Goal: Transaction & Acquisition: Purchase product/service

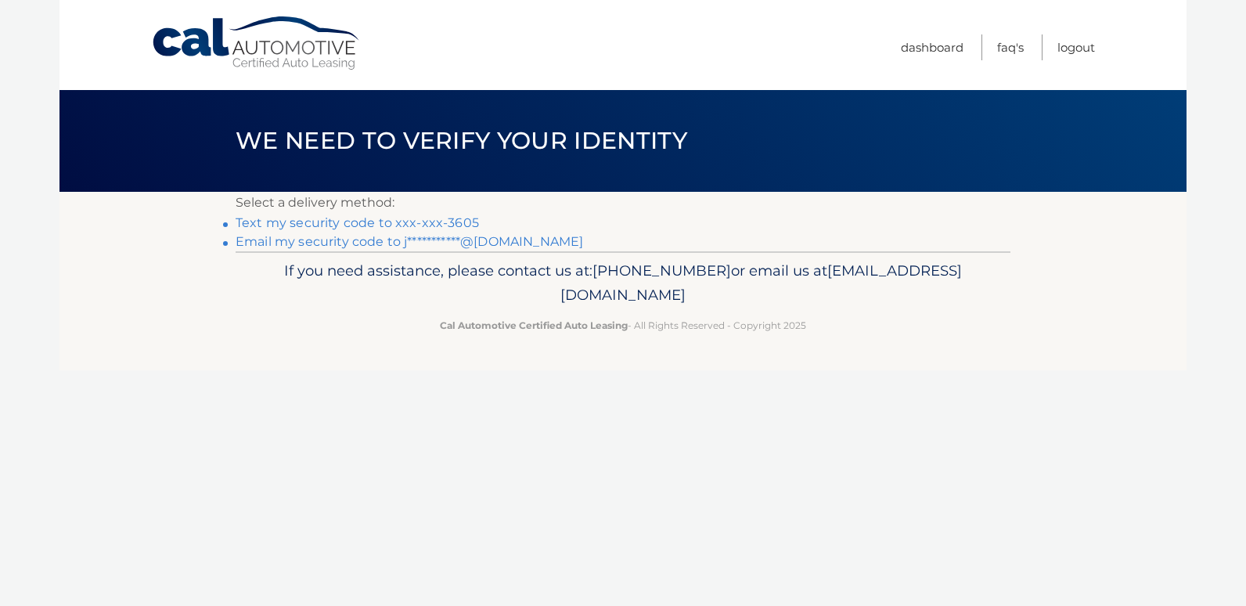
click at [433, 244] on link "**********" at bounding box center [410, 241] width 348 height 15
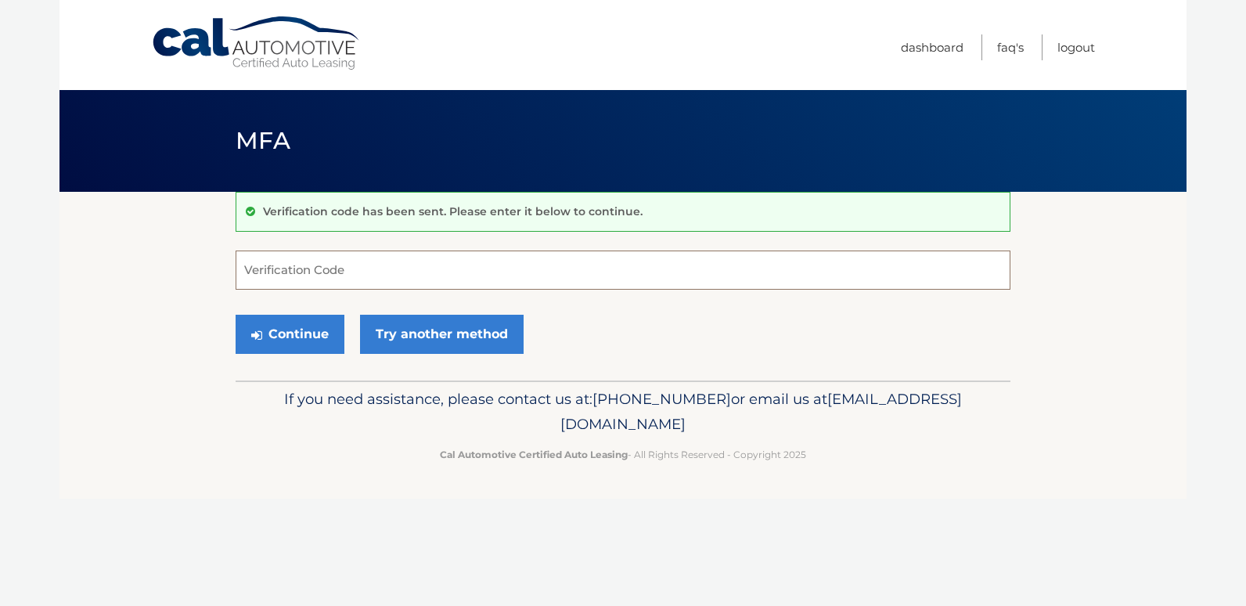
click at [424, 283] on input "Verification Code" at bounding box center [623, 269] width 775 height 39
type input "677794"
click at [296, 332] on button "Continue" at bounding box center [290, 334] width 109 height 39
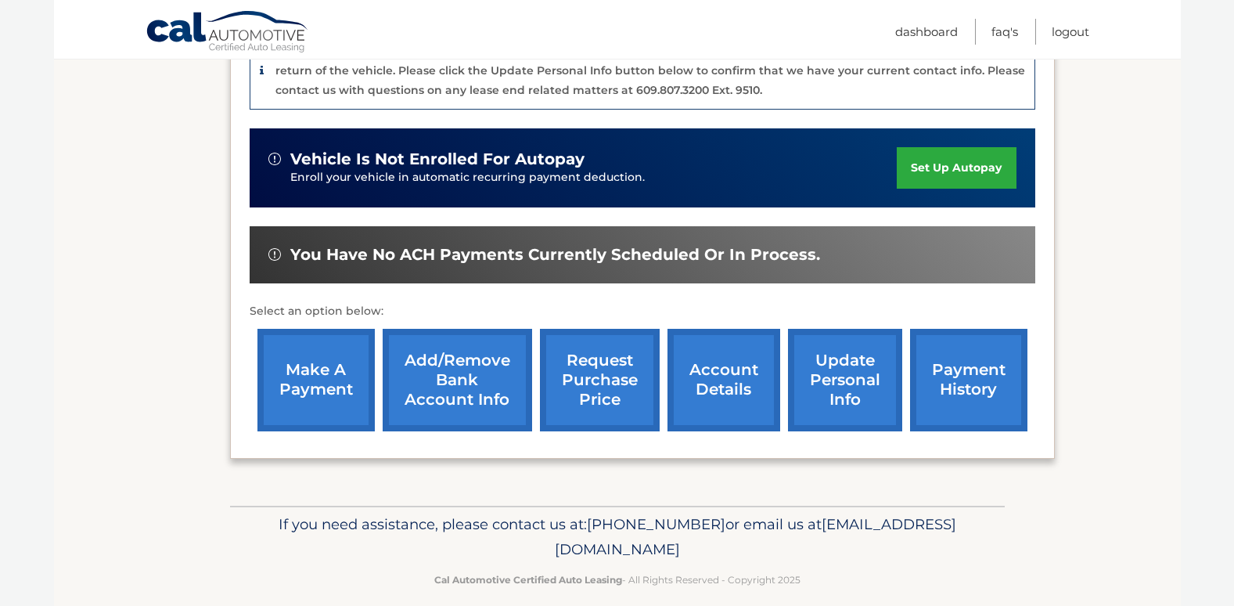
scroll to position [437, 0]
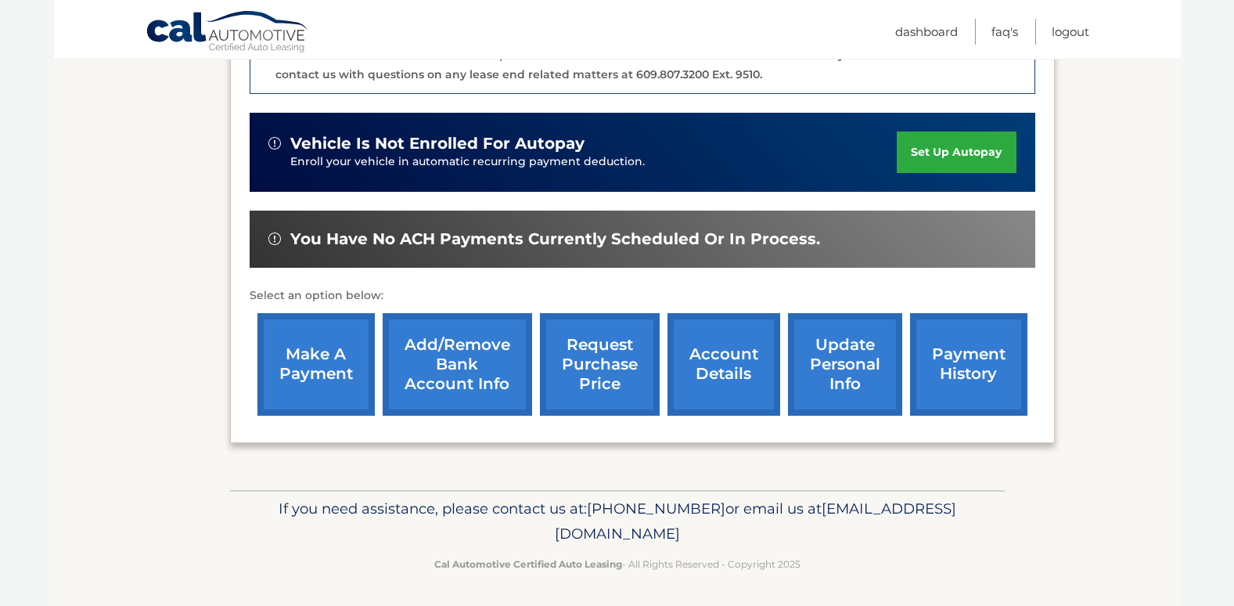
click at [848, 387] on link "update personal info" at bounding box center [845, 364] width 114 height 103
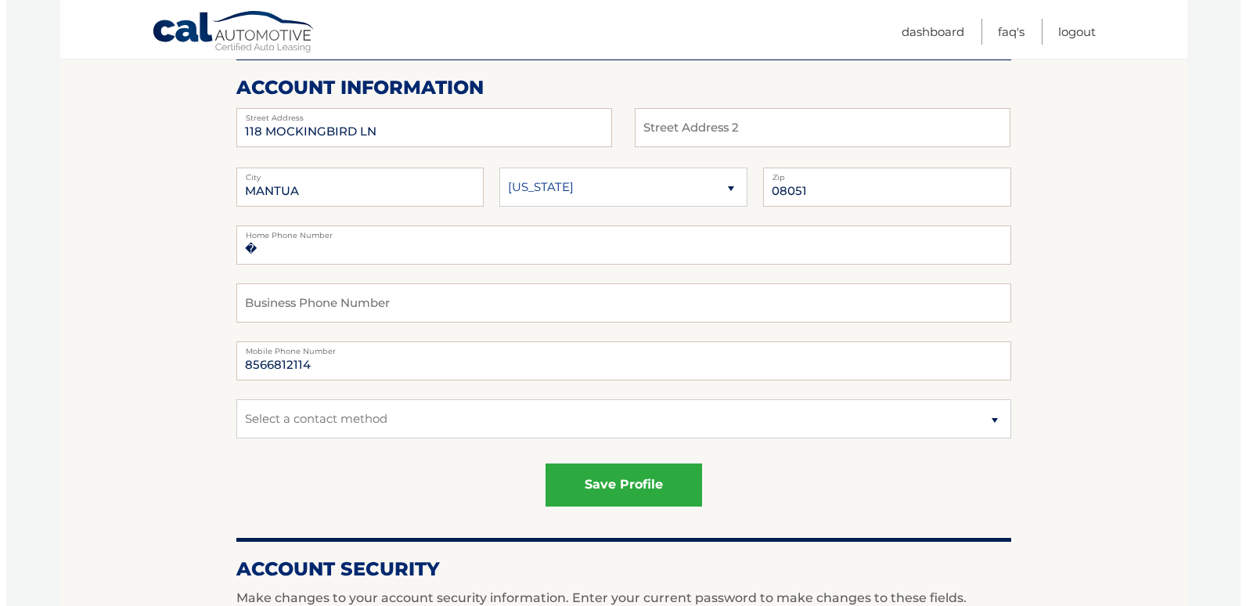
scroll to position [194, 0]
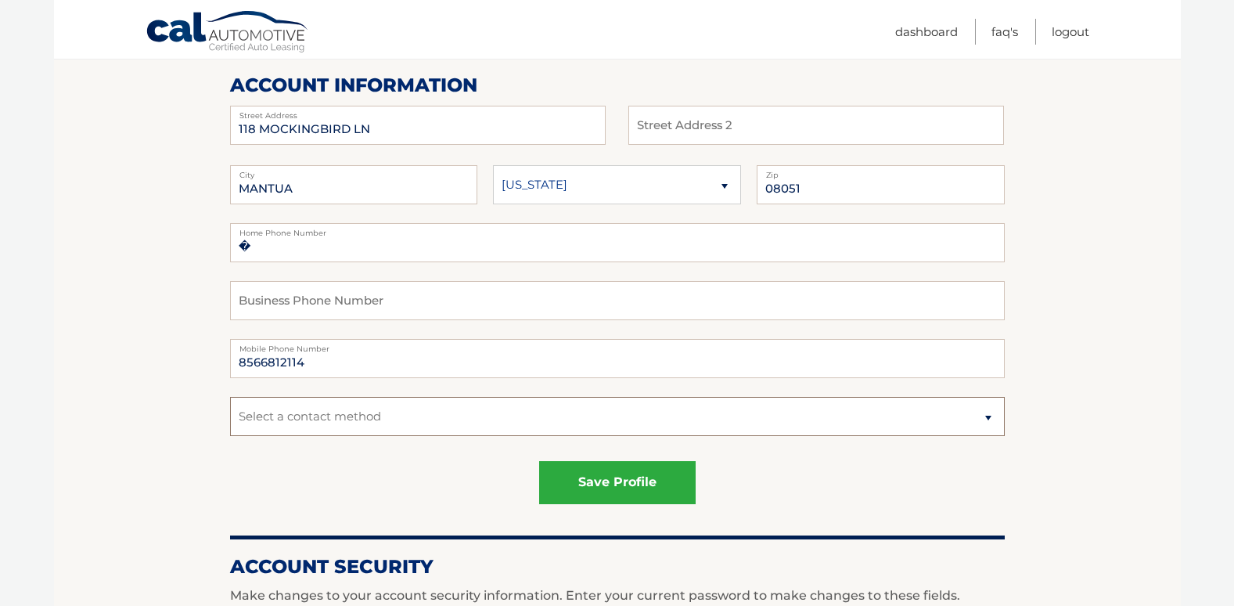
click at [369, 418] on select "Select a contact method Mobile Home" at bounding box center [617, 416] width 775 height 39
drag, startPoint x: 330, startPoint y: 365, endPoint x: 199, endPoint y: 362, distance: 130.7
click at [199, 362] on section "Account Overview | Edit Profile account information 118 MOCKINGBIRD LN Street A…" at bounding box center [617, 602] width 1127 height 1208
type input "6098393605"
click at [290, 263] on fieldset "� Home Phone Number Business Phone Number 6098393605 Mobile Phone Number Select…" at bounding box center [617, 339] width 775 height 232
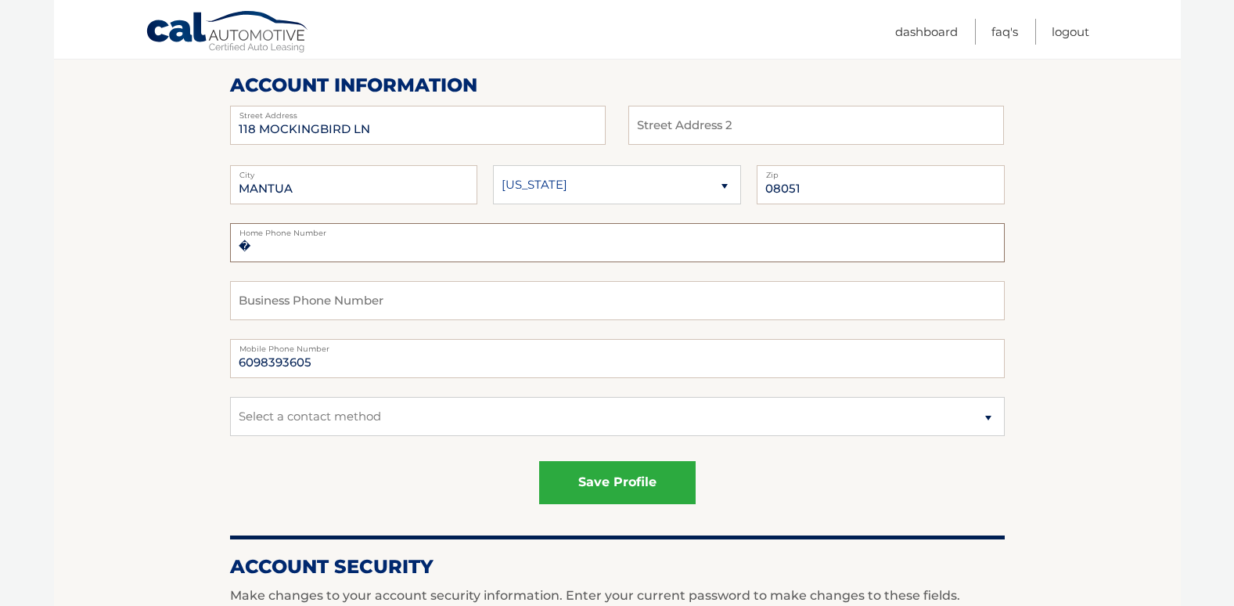
click at [295, 250] on input "�" at bounding box center [617, 242] width 775 height 39
type input "�8566812114"
click at [371, 311] on input "text" at bounding box center [617, 300] width 775 height 39
click at [387, 420] on select "Select a contact method Mobile Home" at bounding box center [617, 416] width 775 height 39
select select "3"
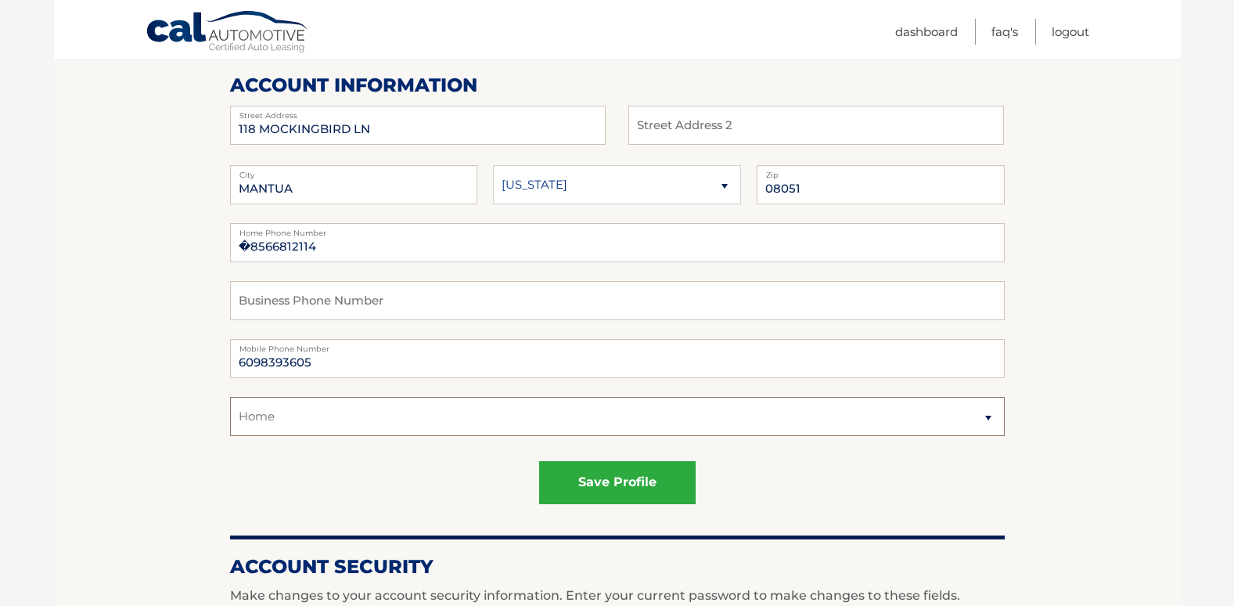
click at [230, 397] on select "Select a contact method Mobile Home" at bounding box center [617, 416] width 775 height 39
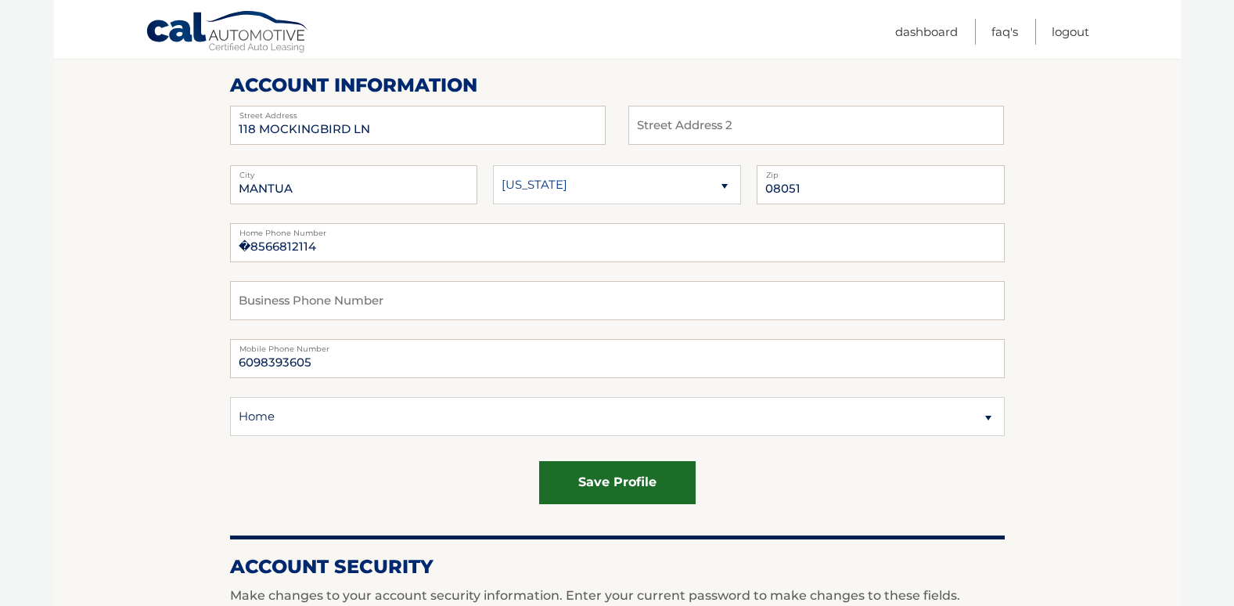
click at [592, 479] on button "save profile" at bounding box center [617, 482] width 157 height 43
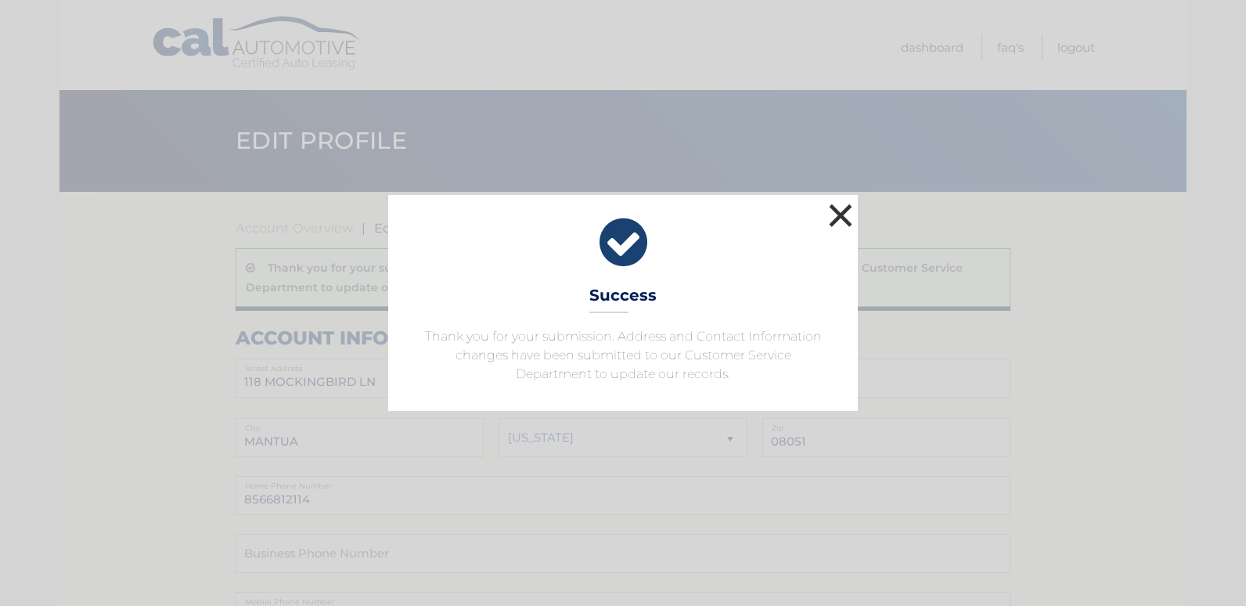
click at [841, 214] on button "×" at bounding box center [840, 215] width 31 height 31
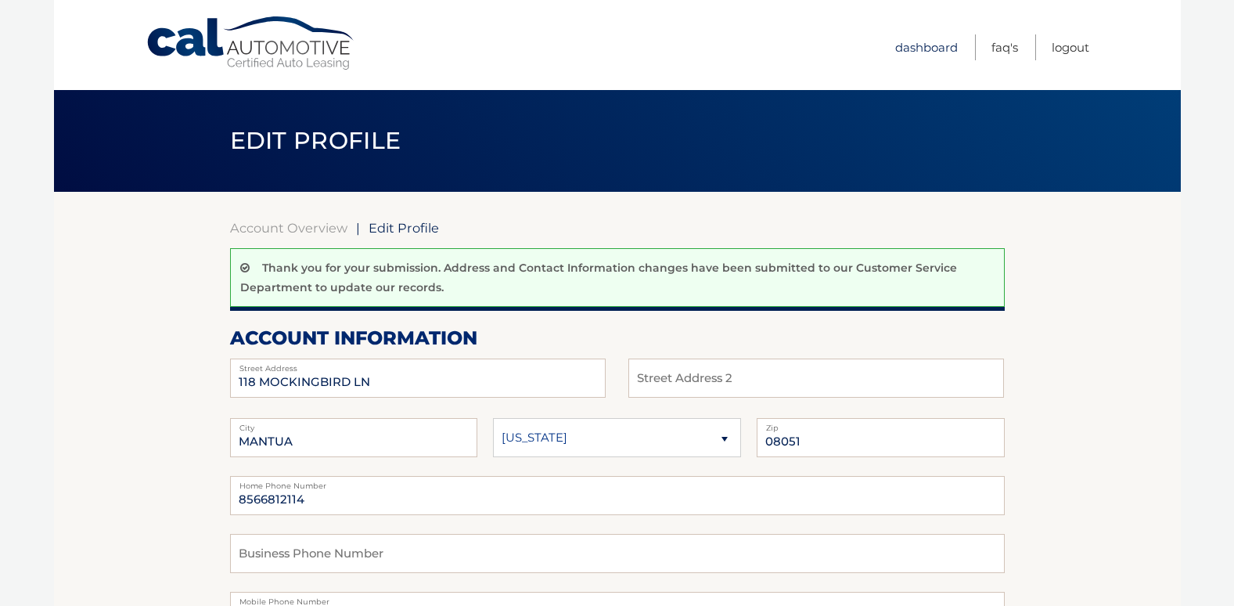
click at [932, 49] on link "Dashboard" at bounding box center [926, 47] width 63 height 26
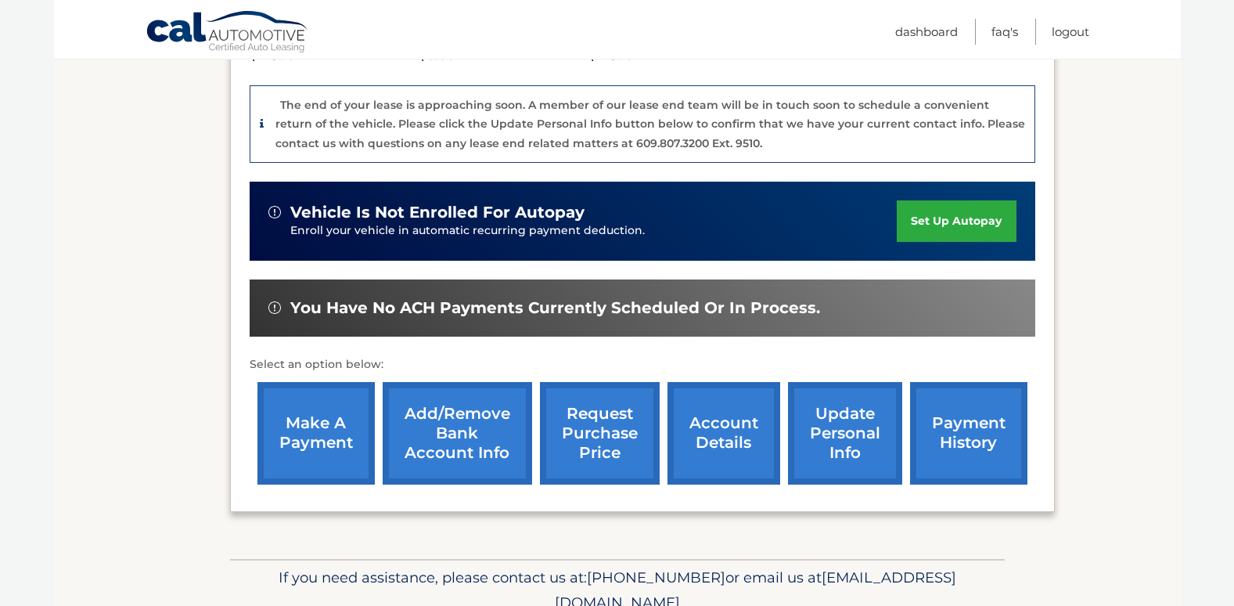
scroll to position [374, 0]
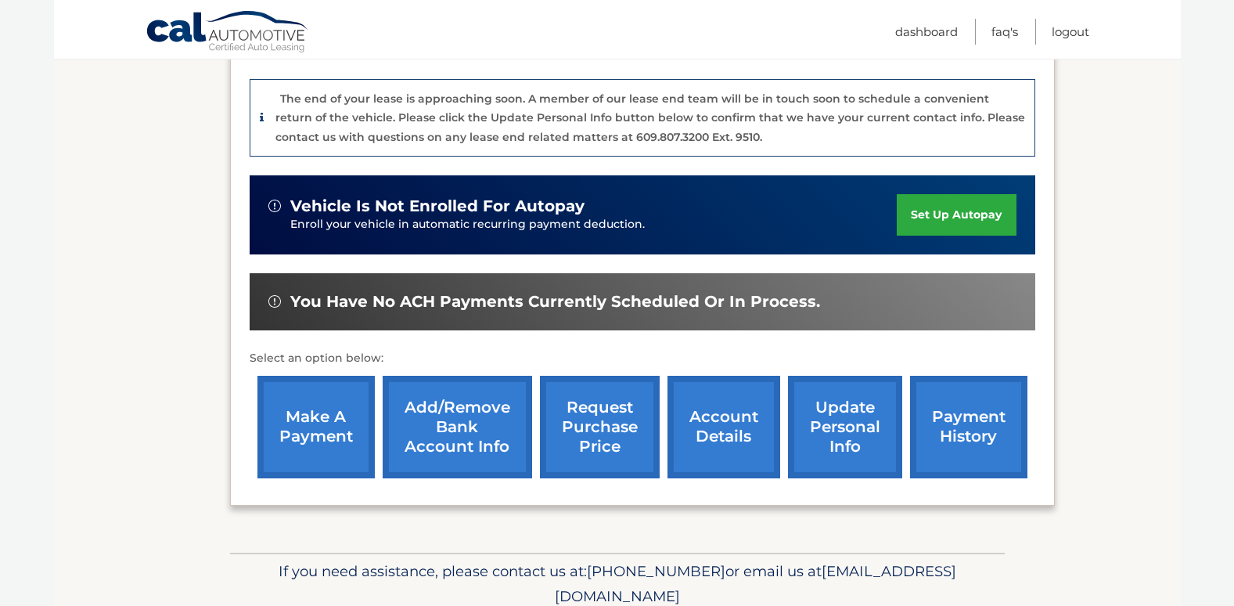
click at [339, 427] on link "make a payment" at bounding box center [316, 427] width 117 height 103
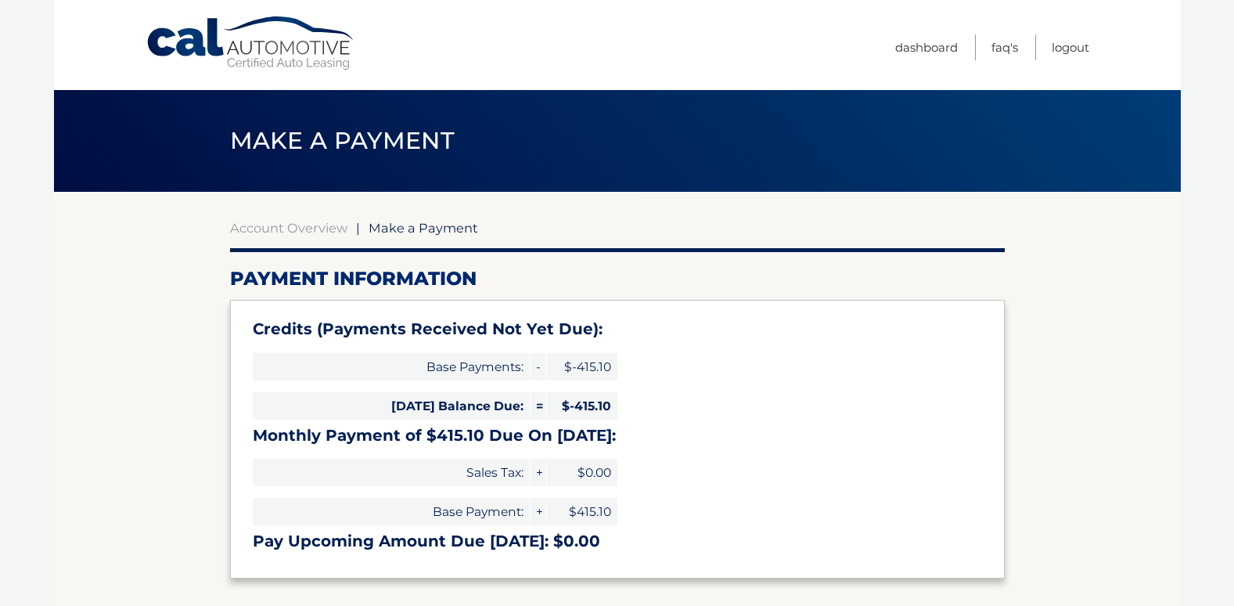
select select "OWQ4MTIxODEtZjRjZC00Y2Q1LWE1NTAtNGY4ZTBjYjk3ZjMz"
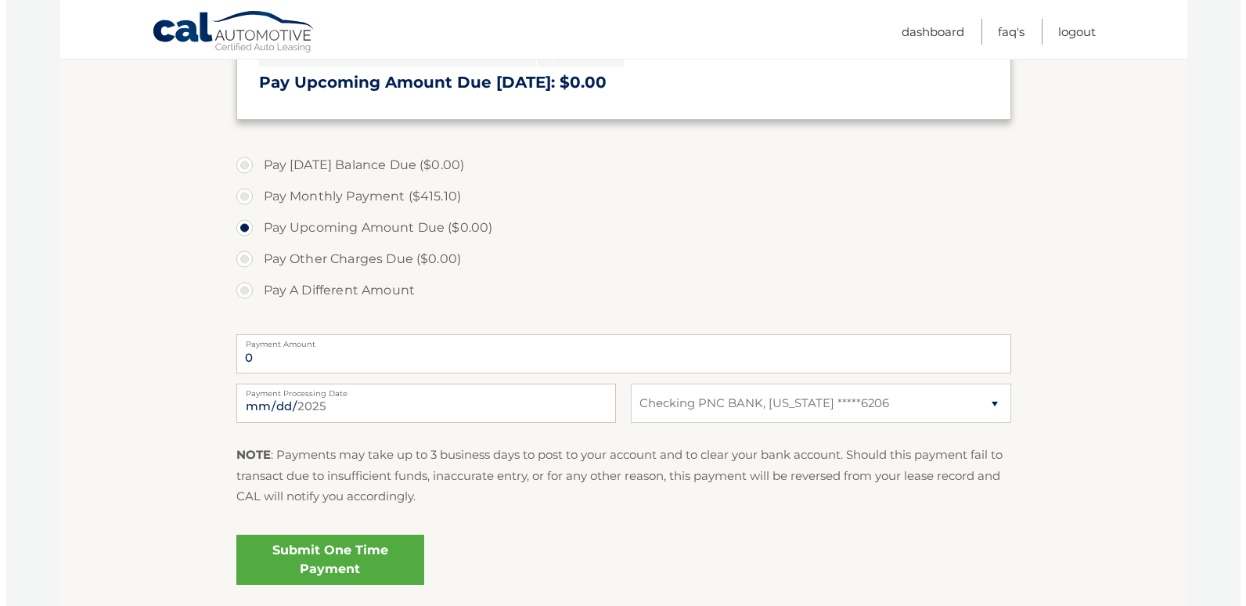
scroll to position [449, 0]
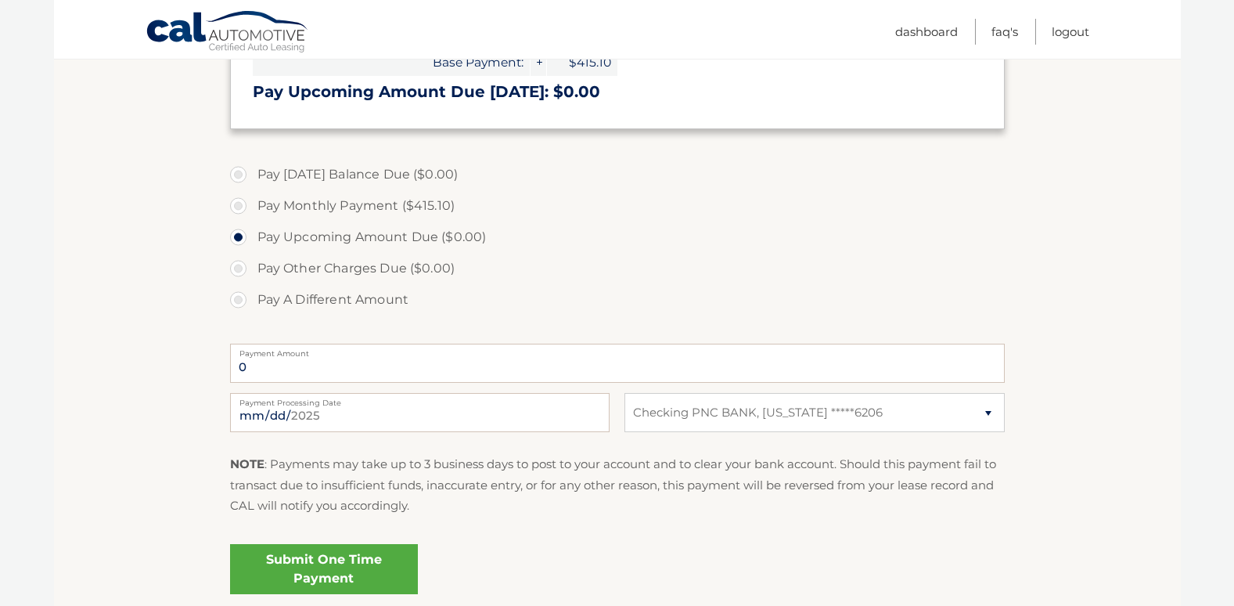
click at [234, 205] on label "Pay Monthly Payment ($415.10)" at bounding box center [617, 205] width 775 height 31
click at [236, 205] on input "Pay Monthly Payment ($415.10)" at bounding box center [244, 202] width 16 height 25
radio input "true"
type input "415.10"
click at [380, 412] on input "2025-09-26" at bounding box center [420, 412] width 380 height 39
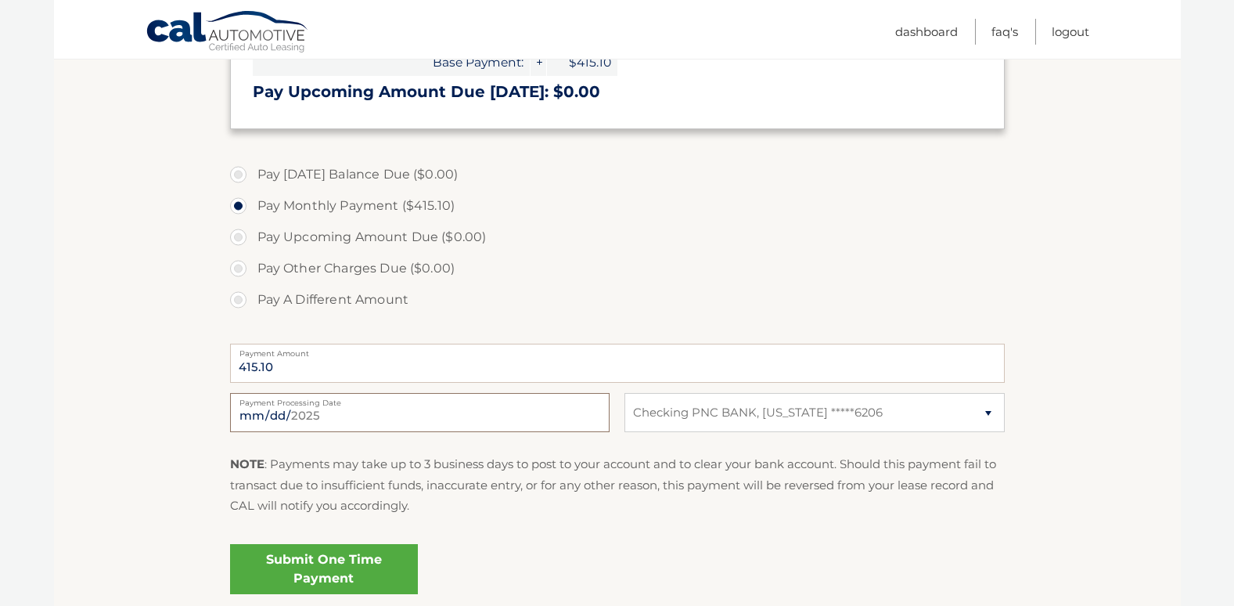
type input "2025-10-23"
click at [295, 560] on link "Submit One Time Payment" at bounding box center [324, 569] width 188 height 50
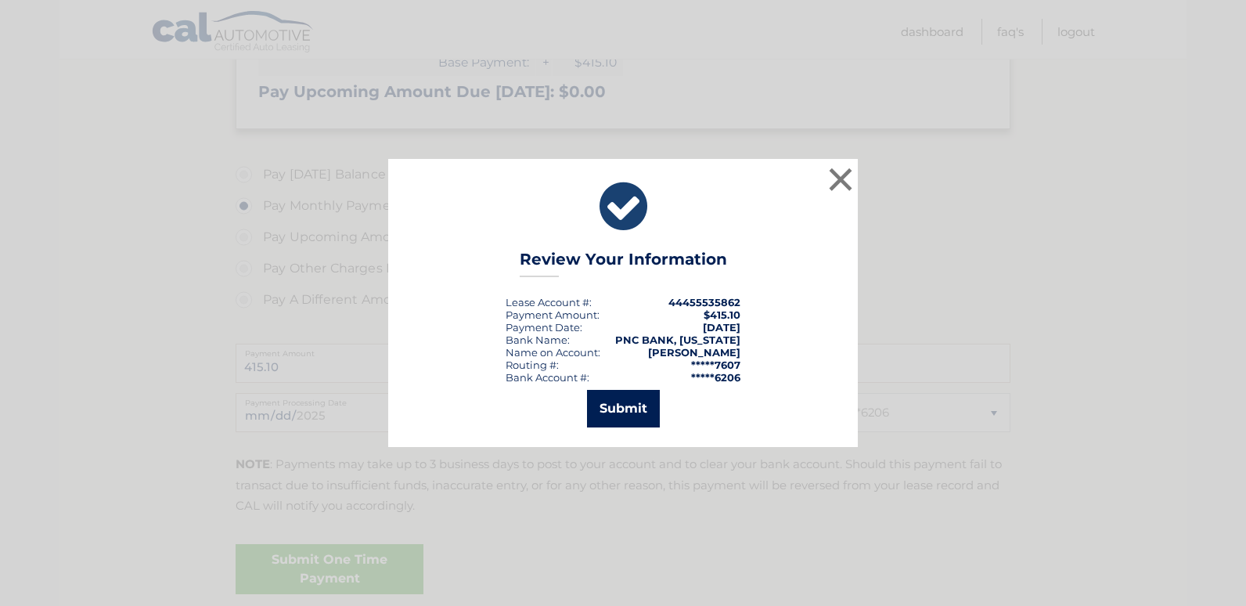
click at [629, 402] on button "Submit" at bounding box center [623, 409] width 73 height 38
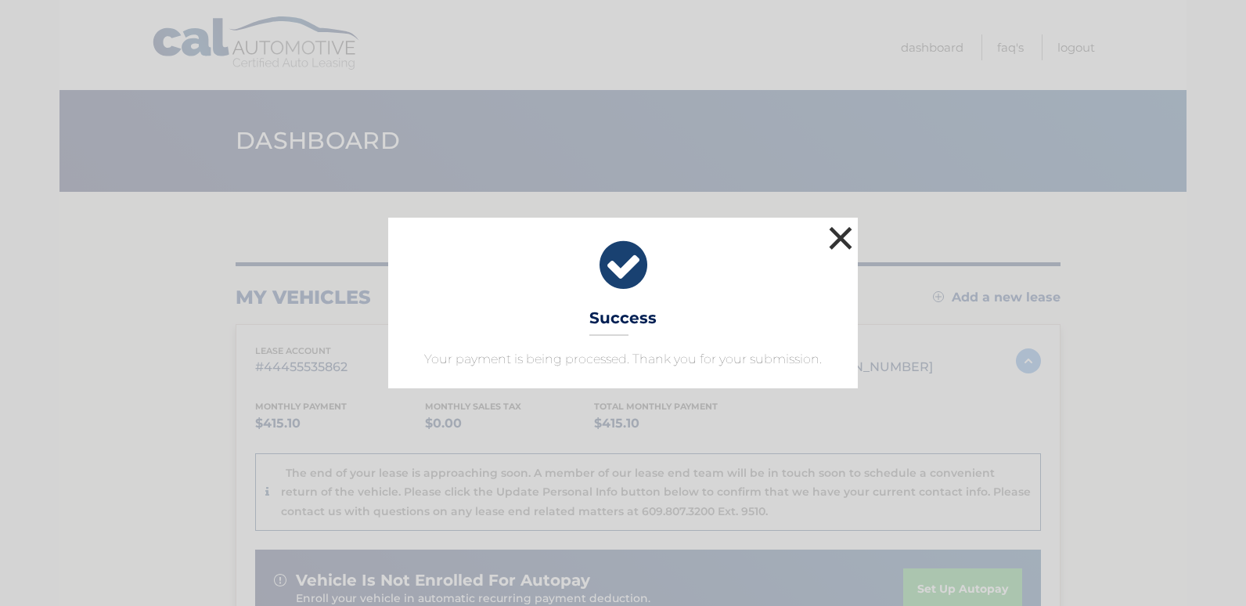
click at [838, 244] on button "×" at bounding box center [840, 237] width 31 height 31
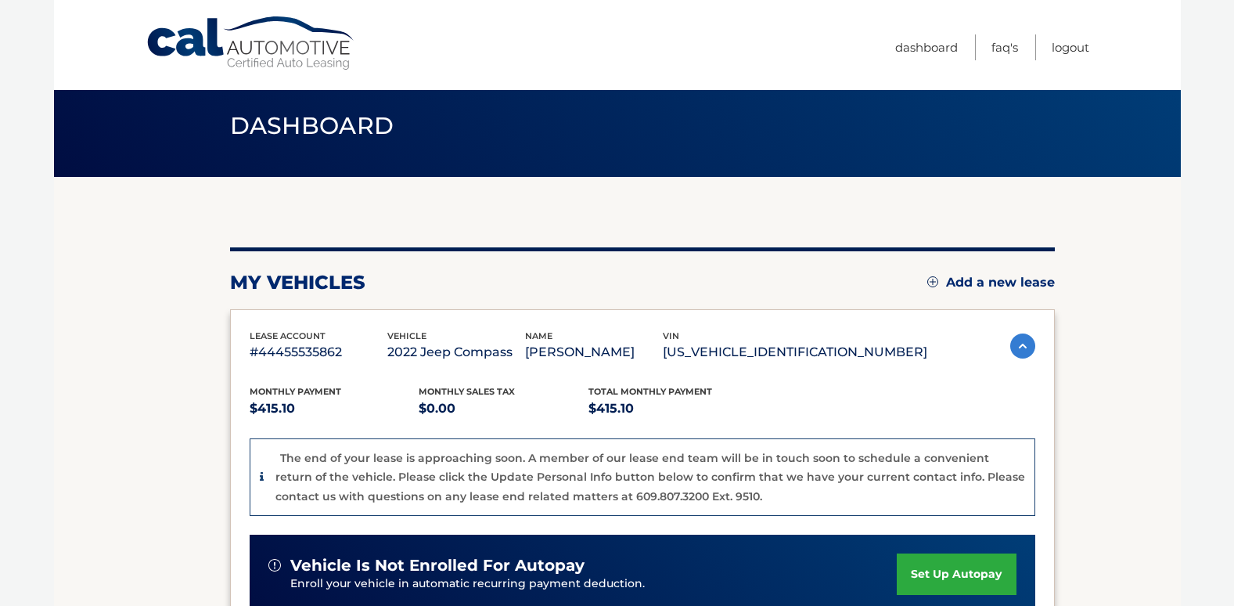
scroll to position [2, 0]
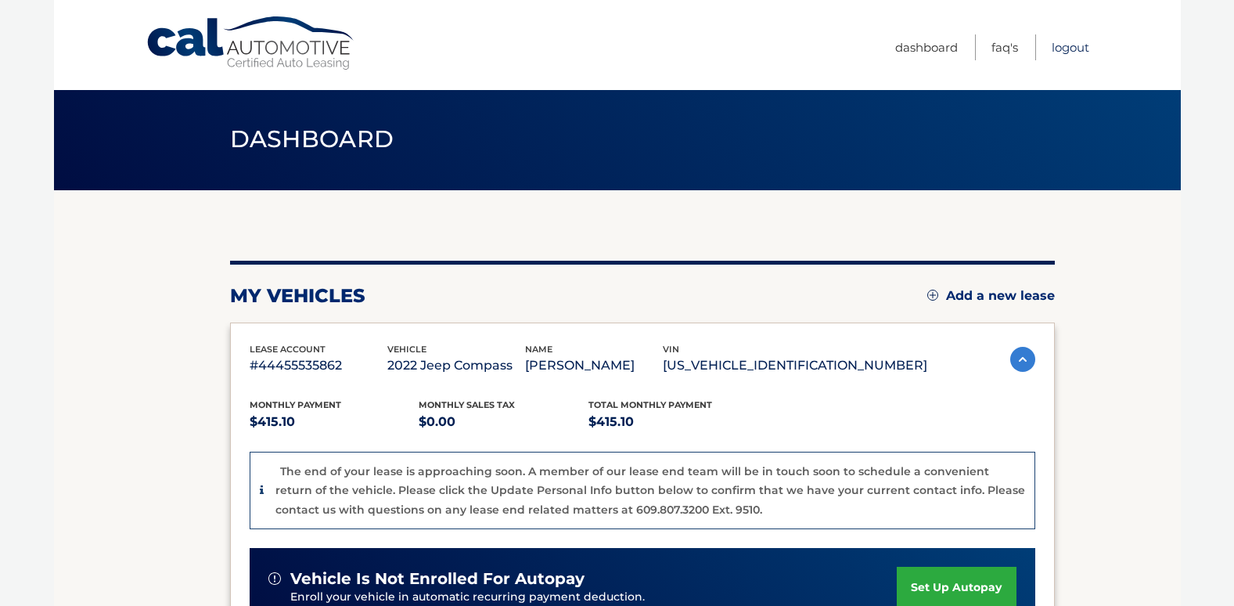
click at [1070, 47] on link "Logout" at bounding box center [1071, 47] width 38 height 26
